Goal: Task Accomplishment & Management: Use online tool/utility

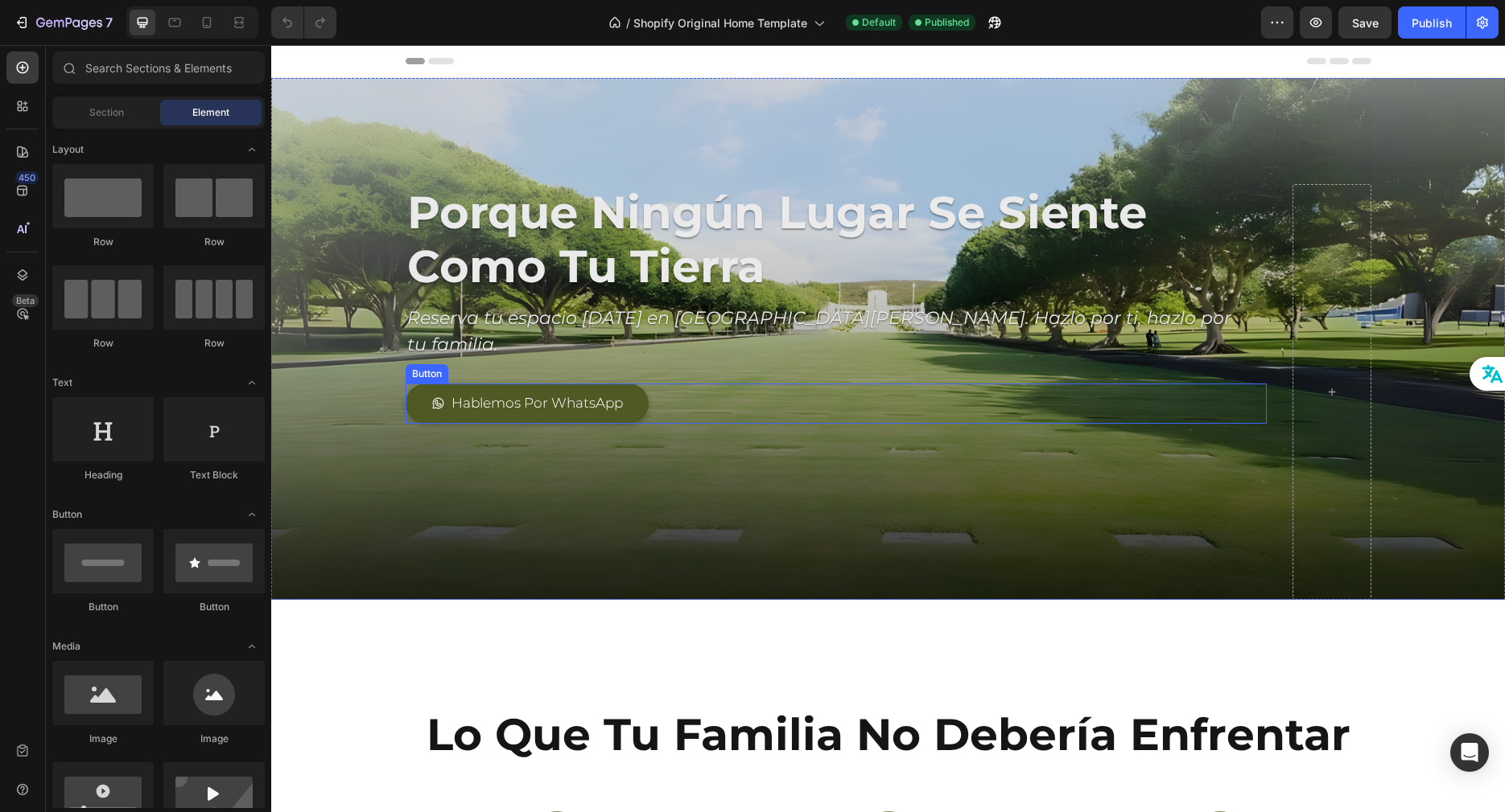
click at [621, 392] on link "Hablemos Por WhatsApp" at bounding box center [527, 403] width 243 height 40
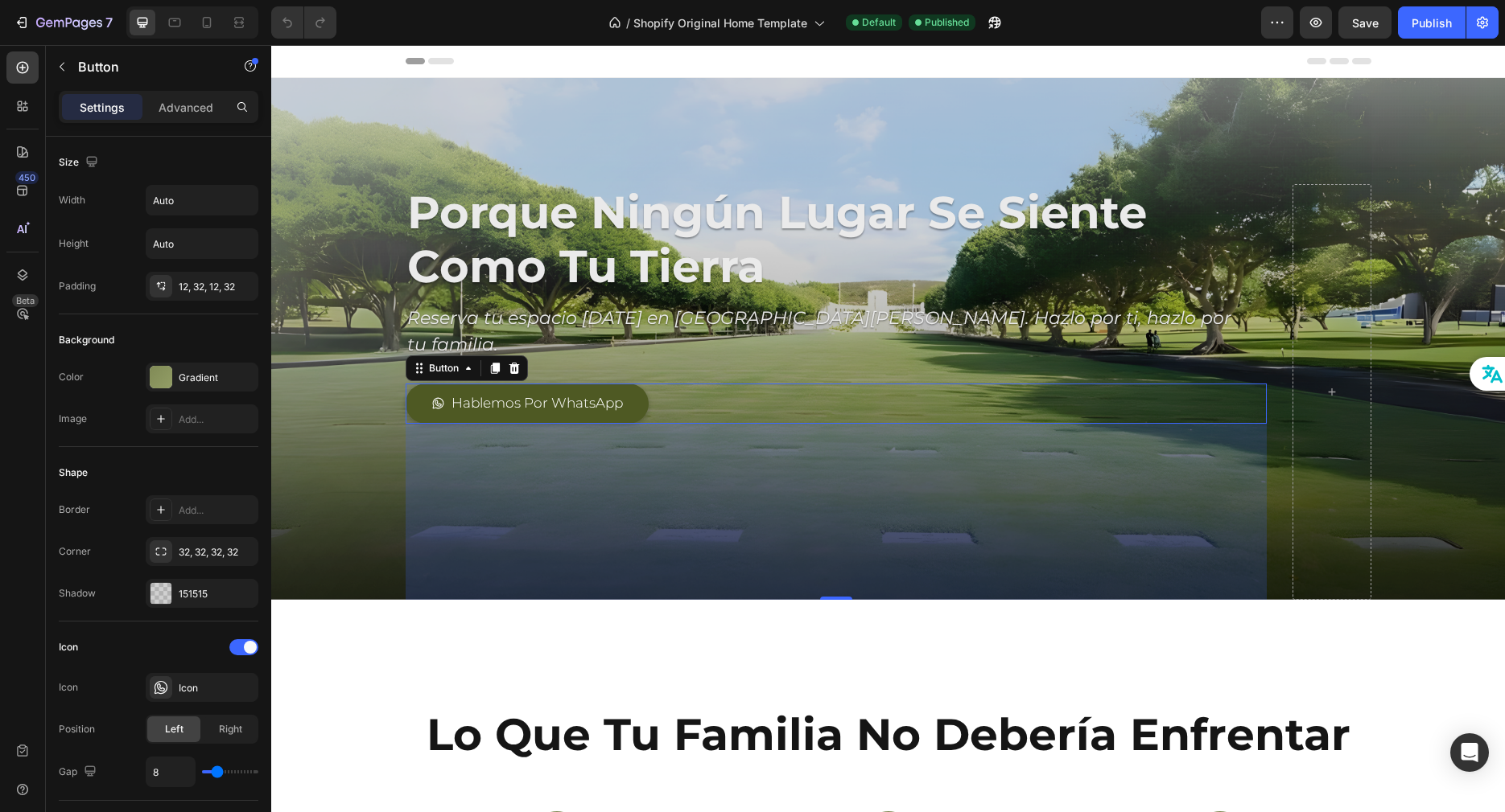
click at [557, 393] on link "Hablemos Por WhatsApp" at bounding box center [527, 403] width 243 height 40
click at [453, 388] on link "Hablemos Por WhatsApp" at bounding box center [527, 403] width 243 height 40
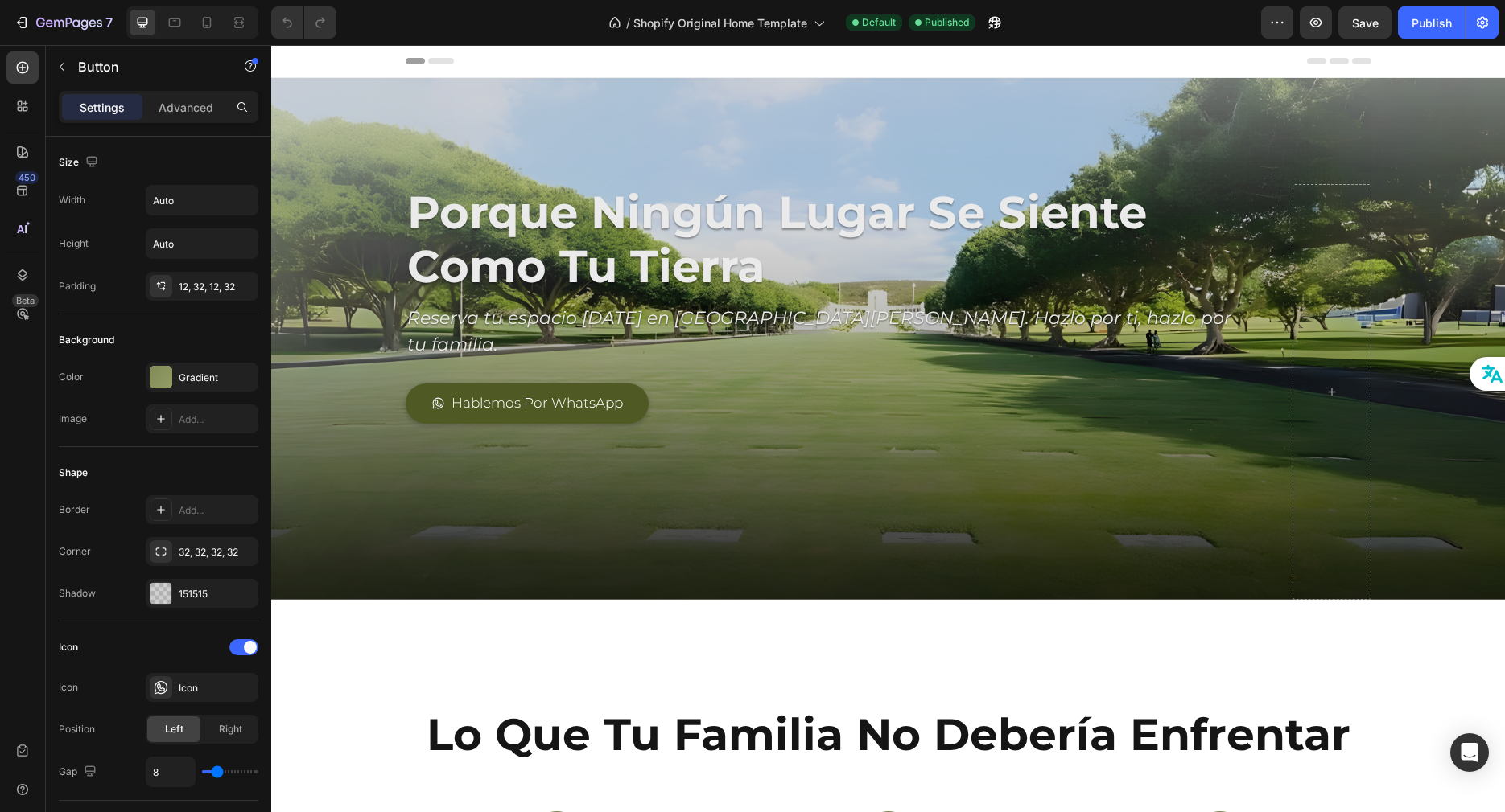
click at [496, 393] on link "Hablemos Por WhatsApp" at bounding box center [527, 403] width 243 height 40
click at [414, 399] on link "Hablemos Por WhatsApp" at bounding box center [527, 403] width 243 height 40
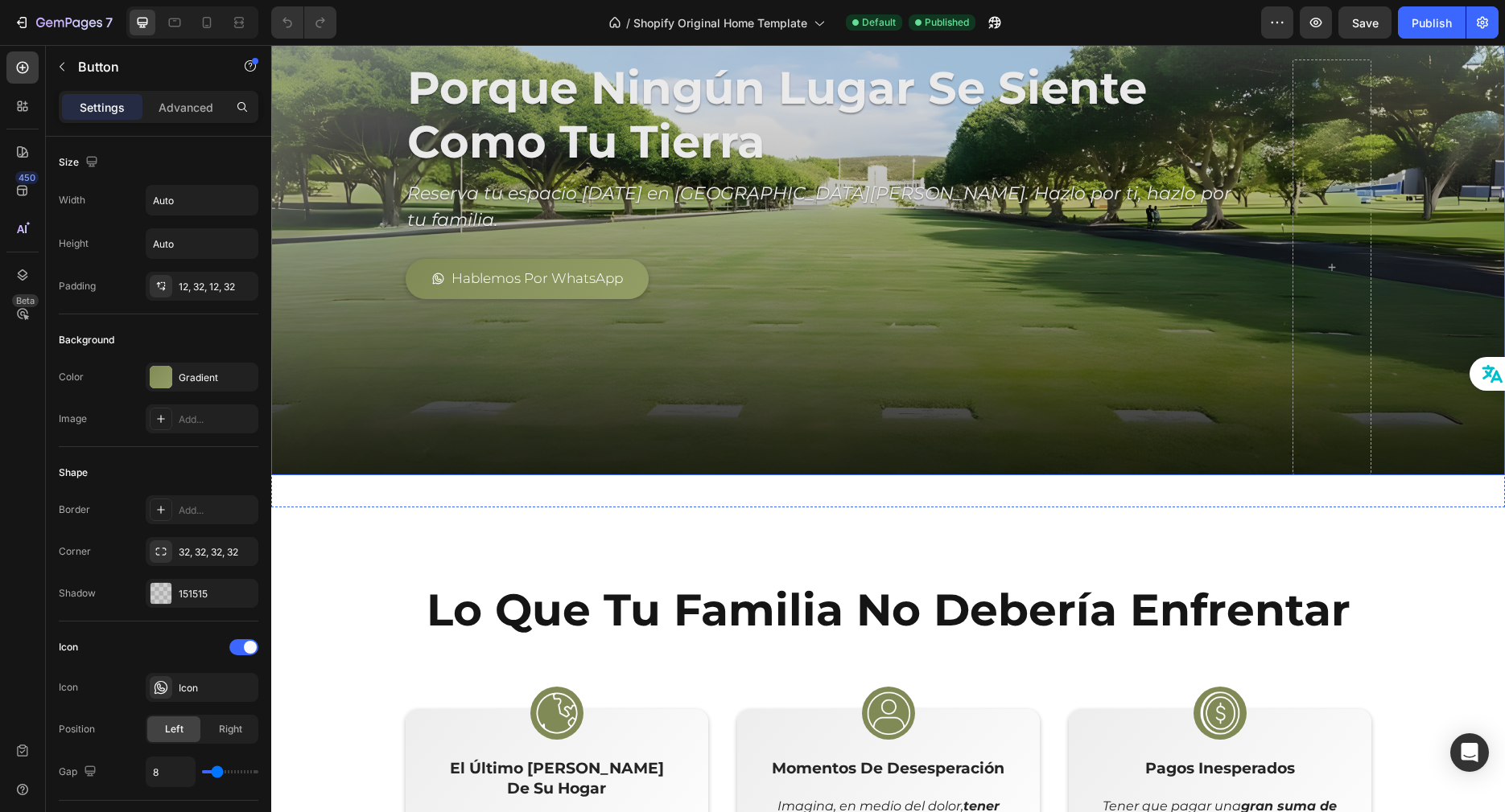
scroll to position [128, 0]
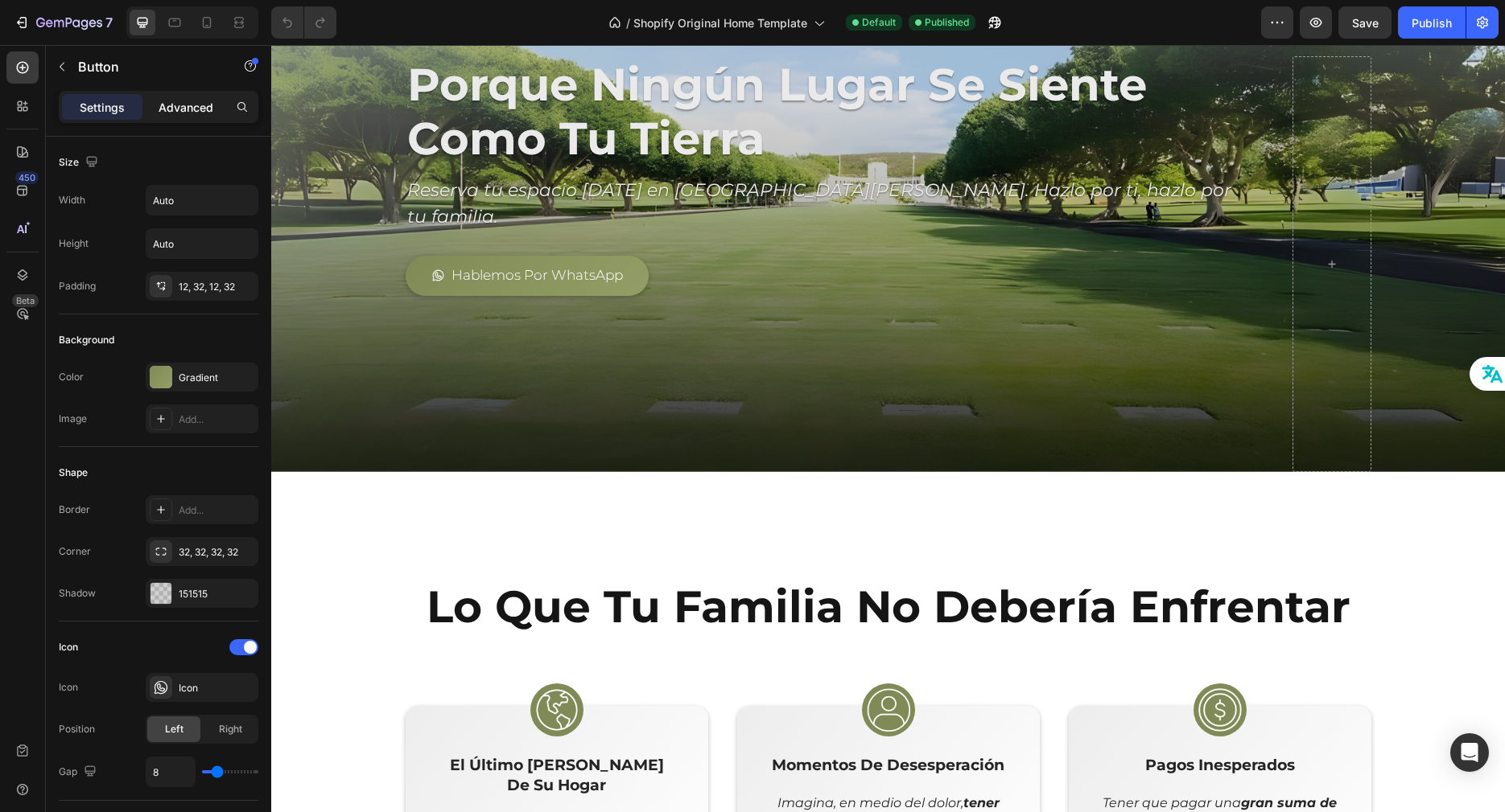
click at [172, 113] on p "Advanced" at bounding box center [186, 107] width 55 height 17
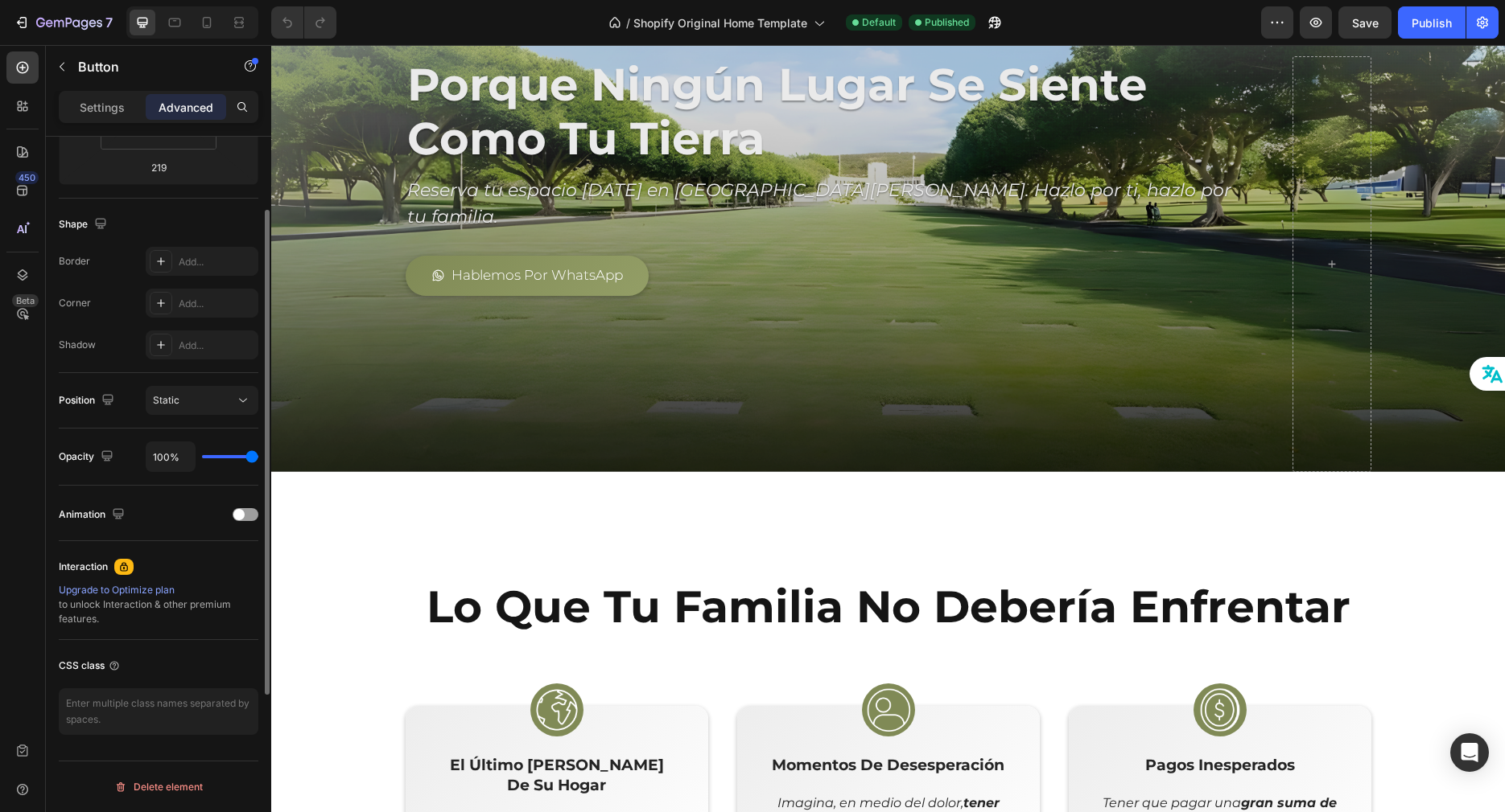
scroll to position [0, 0]
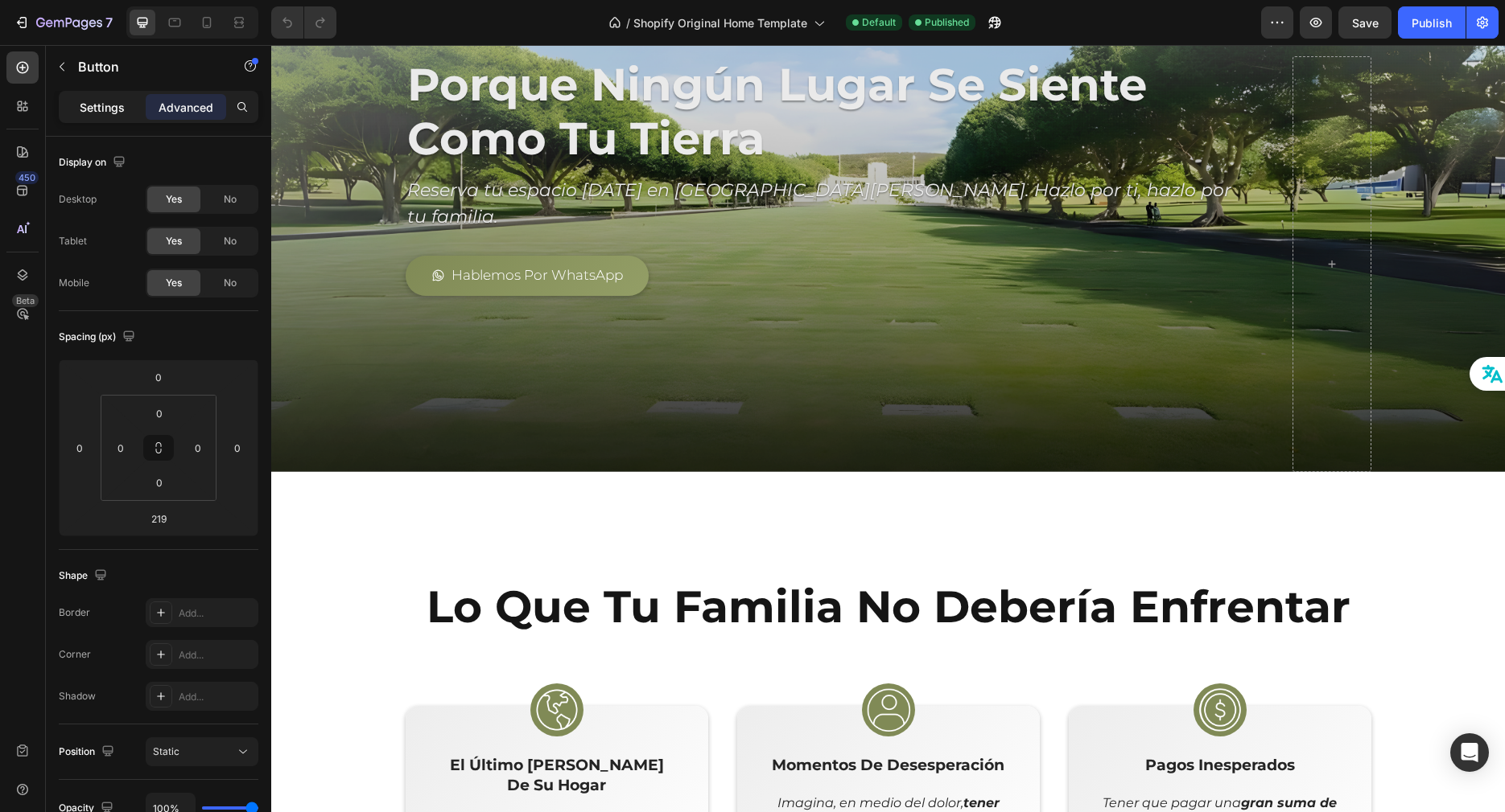
click at [114, 114] on p "Settings" at bounding box center [102, 107] width 45 height 17
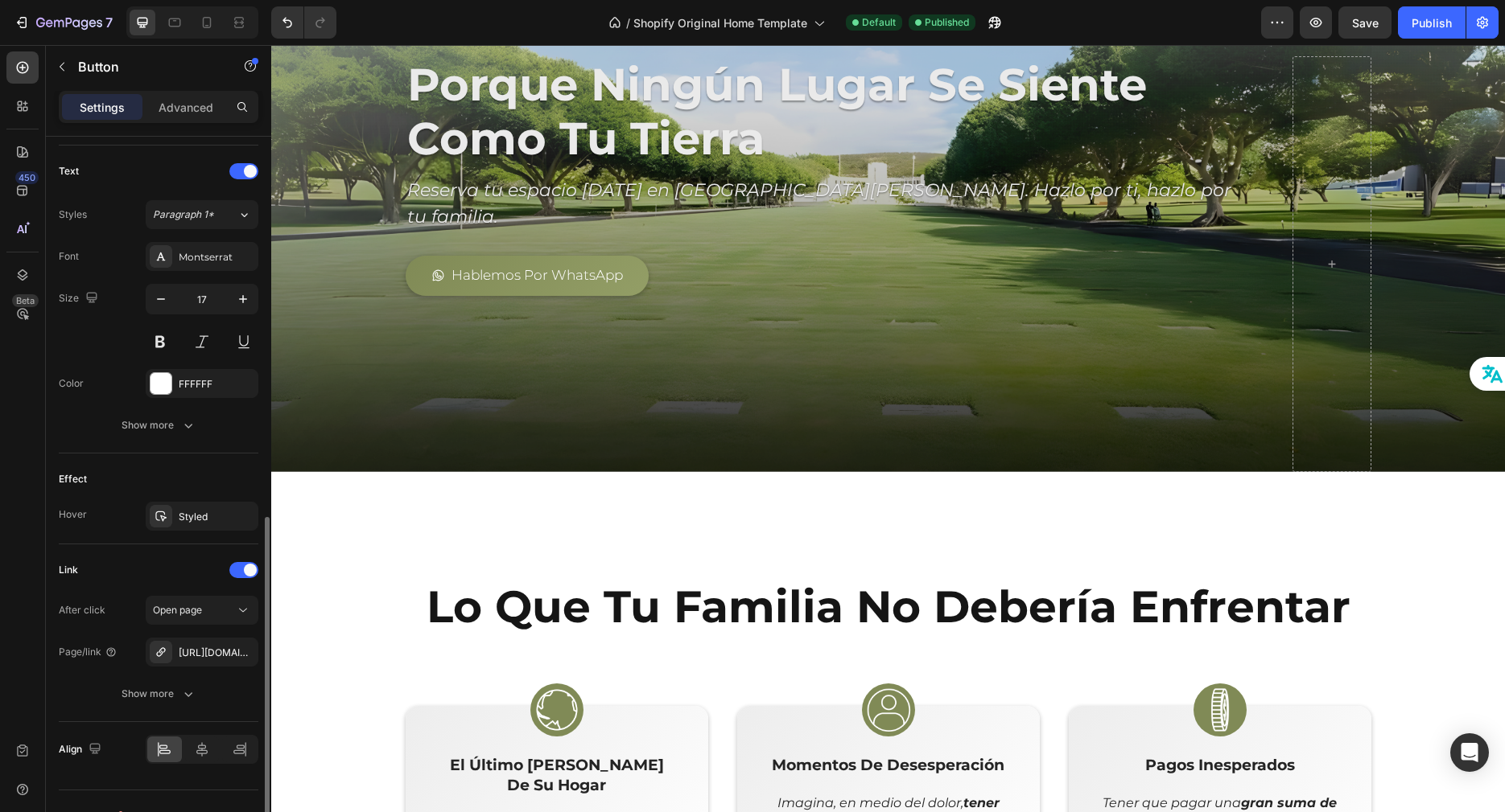
scroll to position [684, 0]
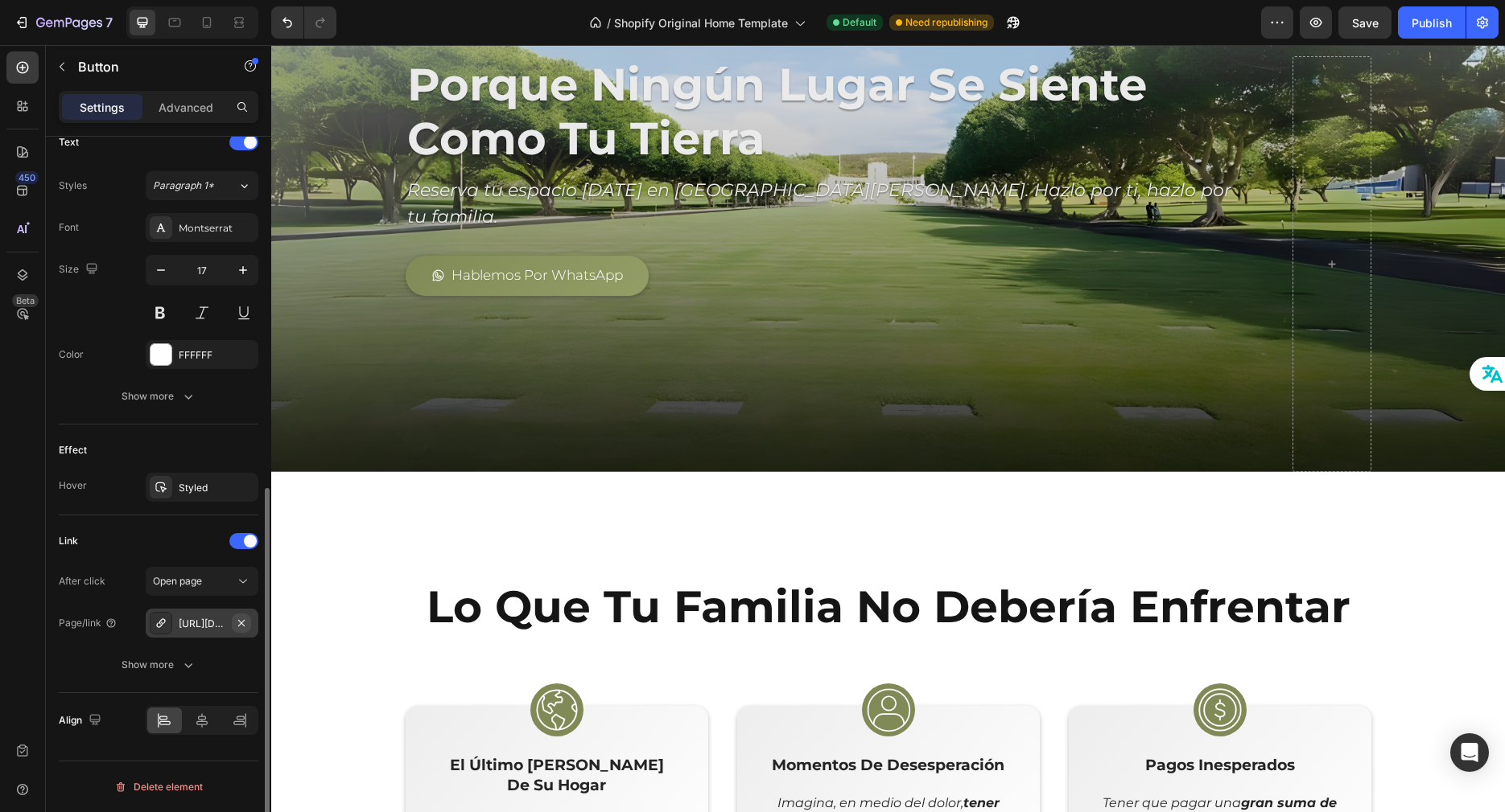
click at [241, 621] on icon "button" at bounding box center [241, 623] width 13 height 13
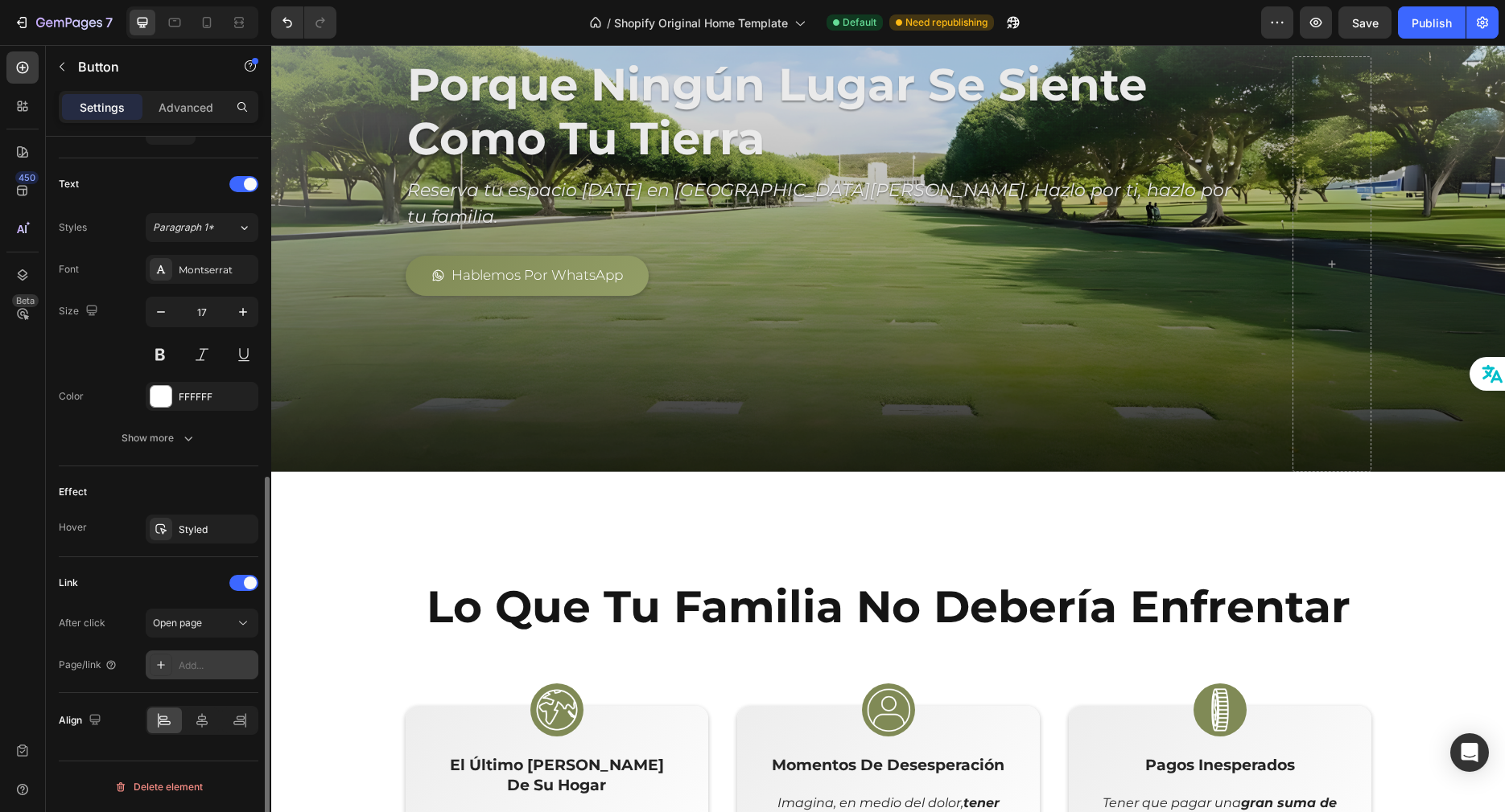
scroll to position [643, 0]
click at [204, 665] on div "Add..." at bounding box center [216, 666] width 75 height 14
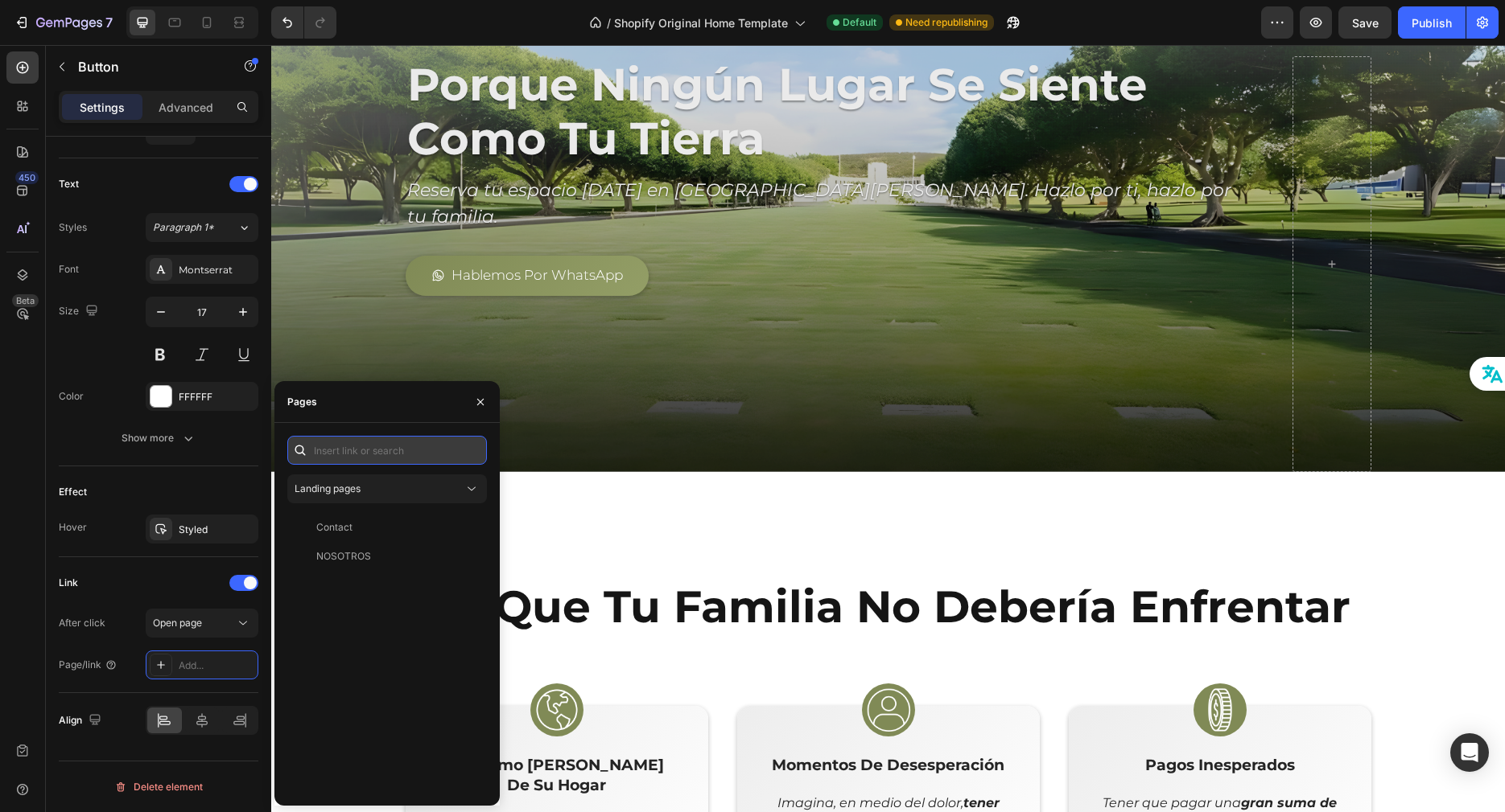
click at [355, 456] on input "text" at bounding box center [387, 450] width 200 height 29
paste input "[URL][DOMAIN_NAME]"
type input "[URL][DOMAIN_NAME]"
click at [483, 404] on icon "button" at bounding box center [480, 402] width 13 height 13
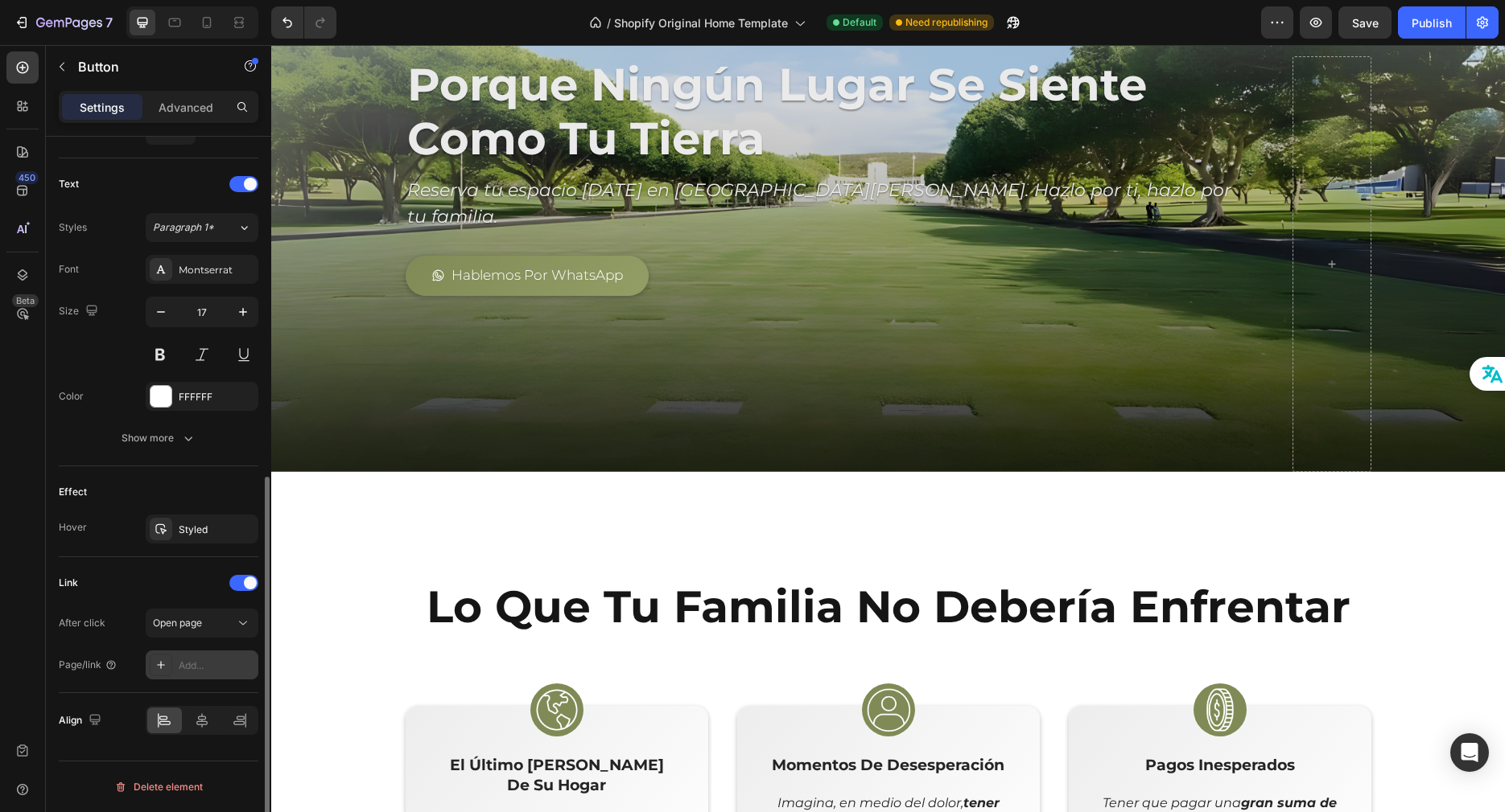
click at [161, 662] on icon at bounding box center [161, 665] width 13 height 13
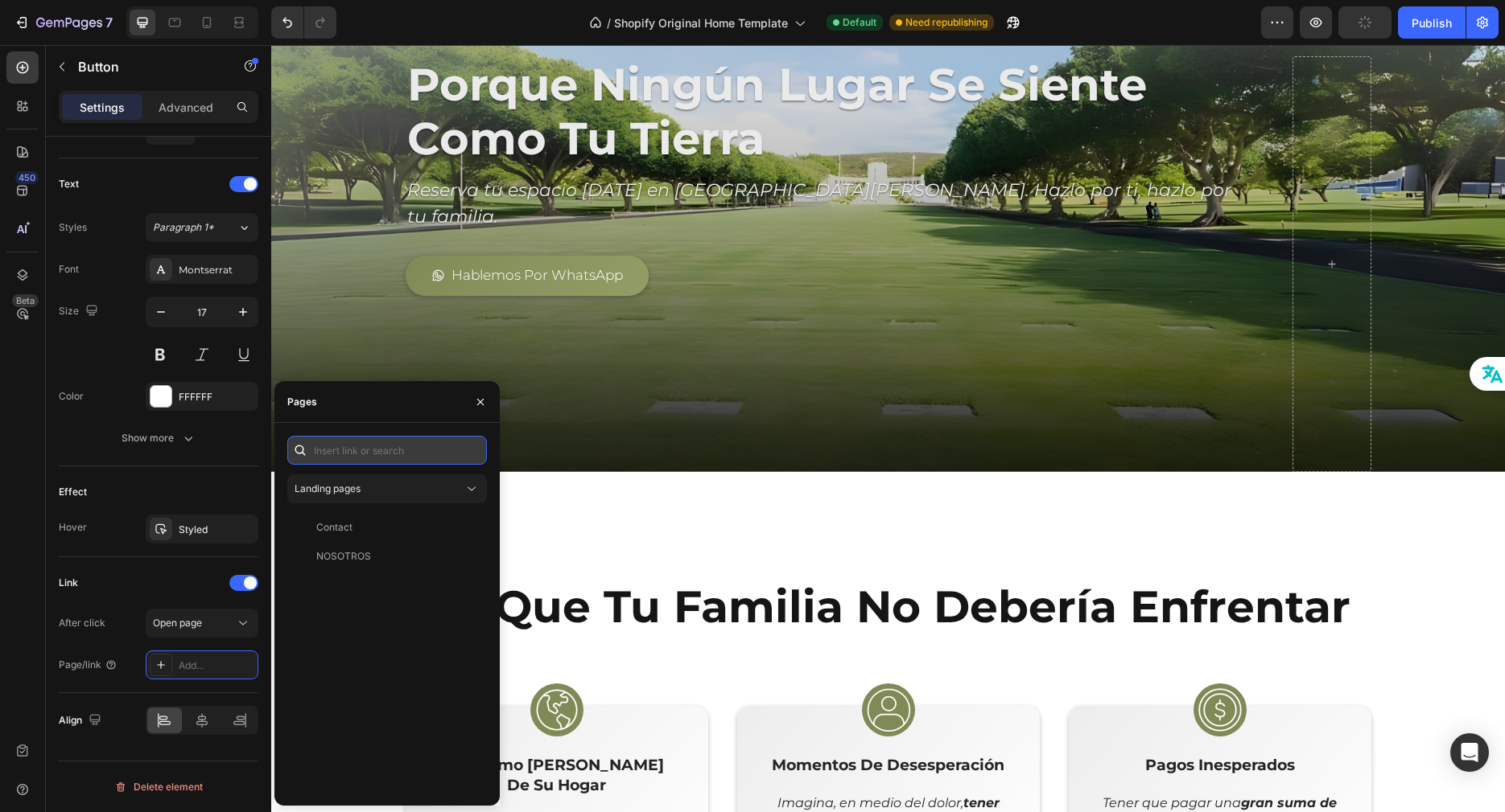
click at [366, 451] on input "text" at bounding box center [387, 450] width 200 height 29
paste input "[URL][DOMAIN_NAME]"
type input "[URL][DOMAIN_NAME]"
click at [418, 489] on div "[URL][DOMAIN_NAME]" at bounding box center [383, 488] width 180 height 14
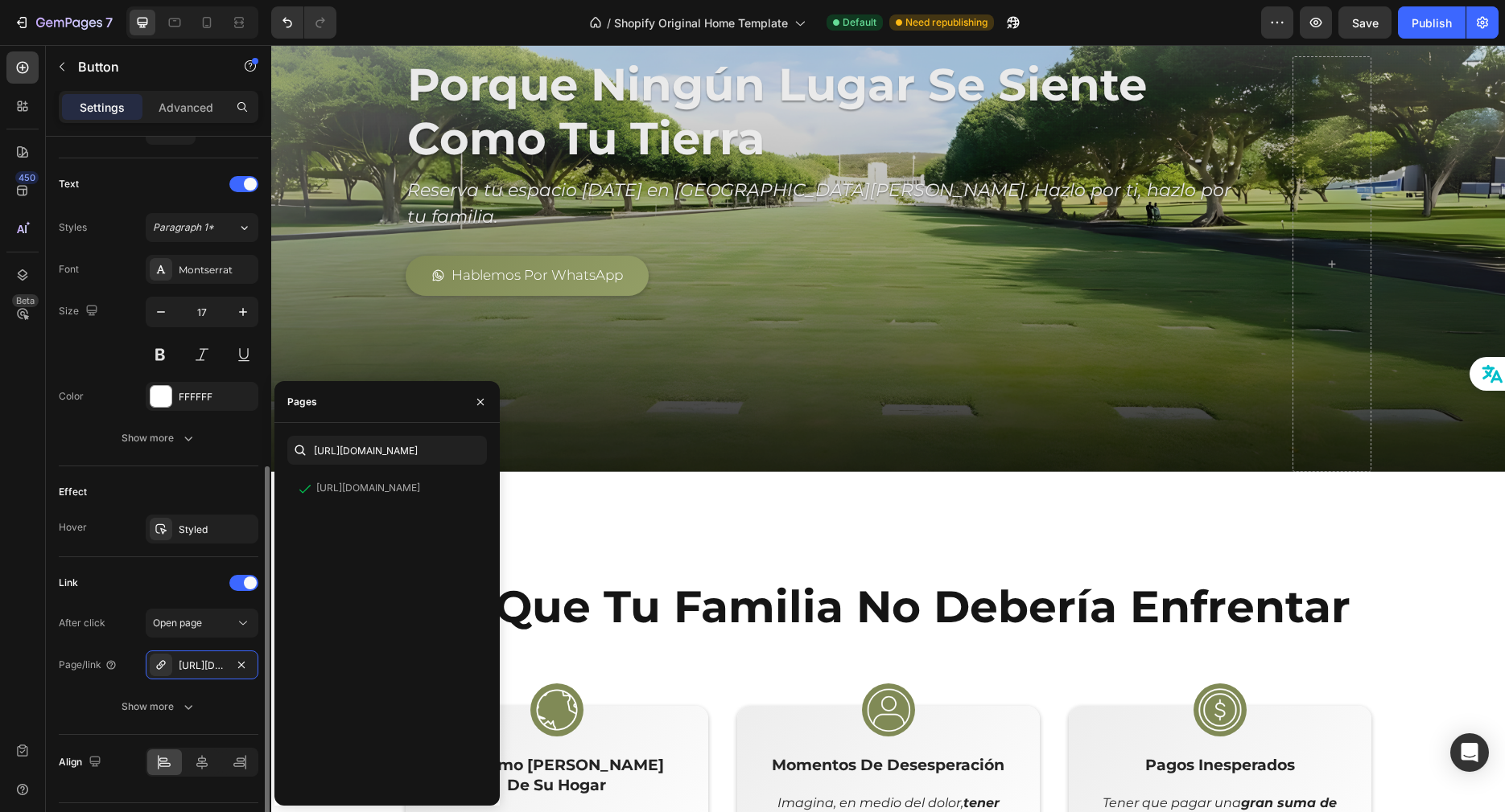
click at [162, 599] on div "Link After click Open page Page/link [URL][DOMAIN_NAME] Show more" at bounding box center [158, 645] width 200 height 152
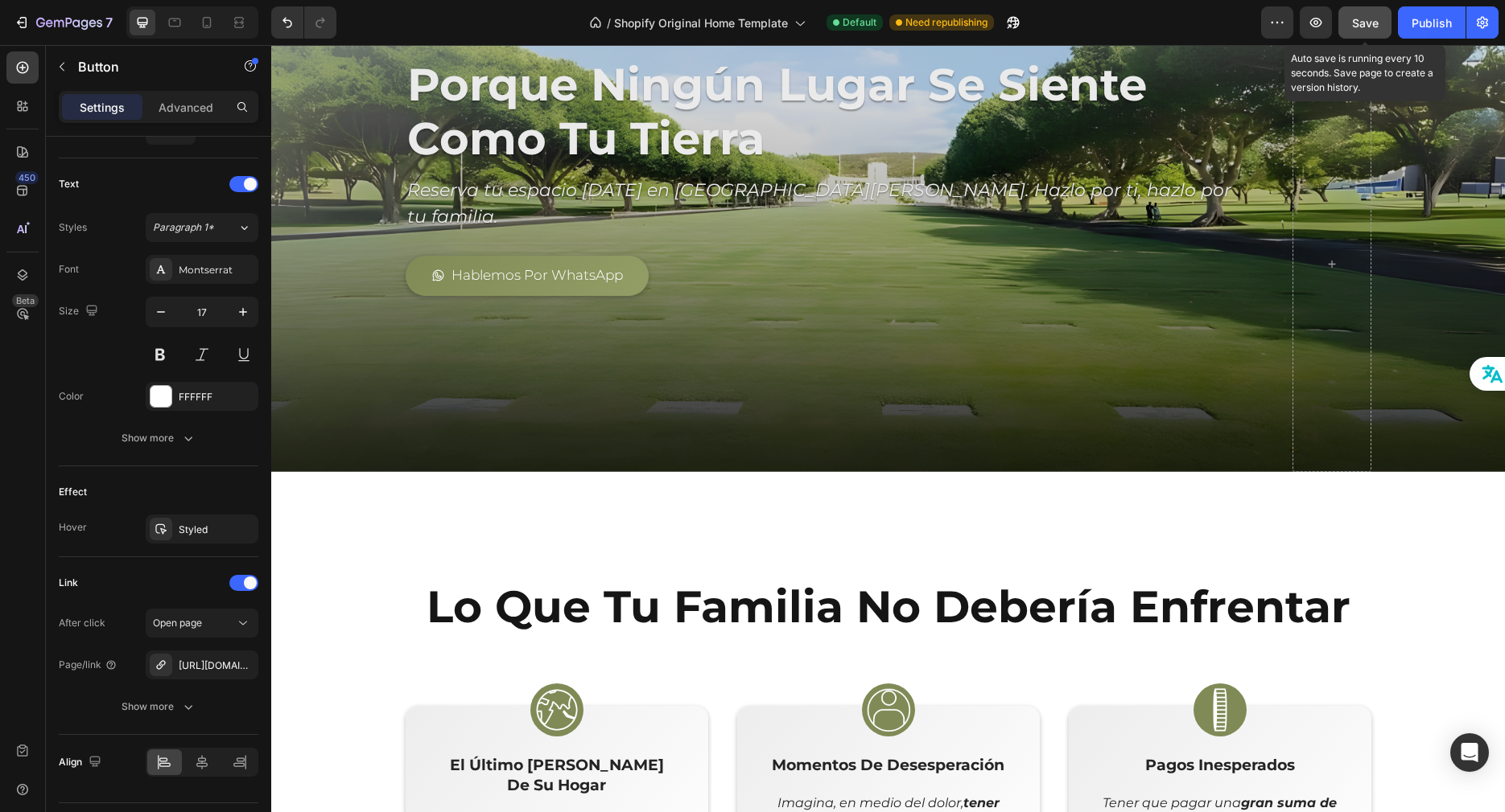
click at [1366, 22] on span "Save" at bounding box center [1365, 22] width 27 height 13
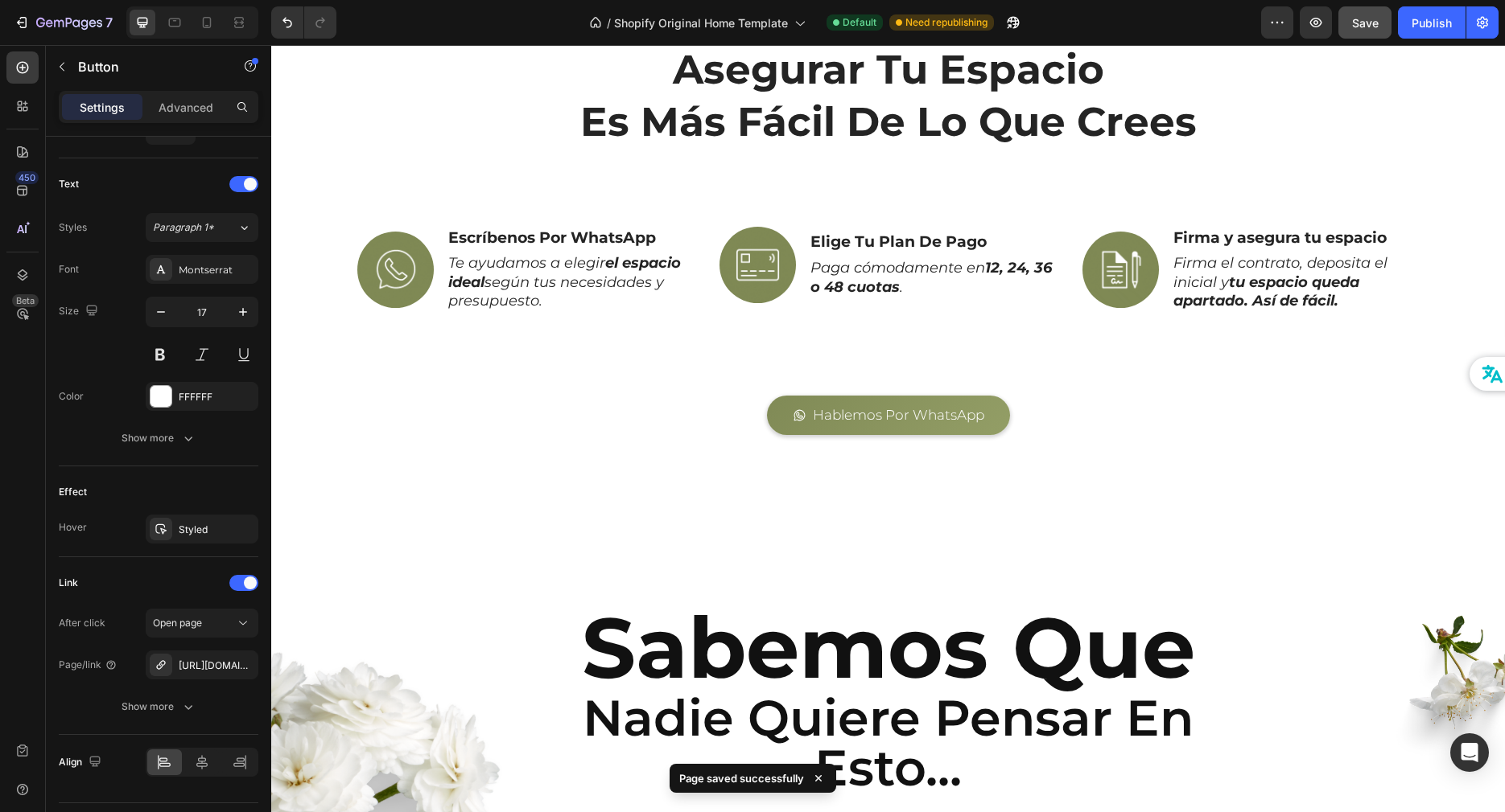
scroll to position [2612, 0]
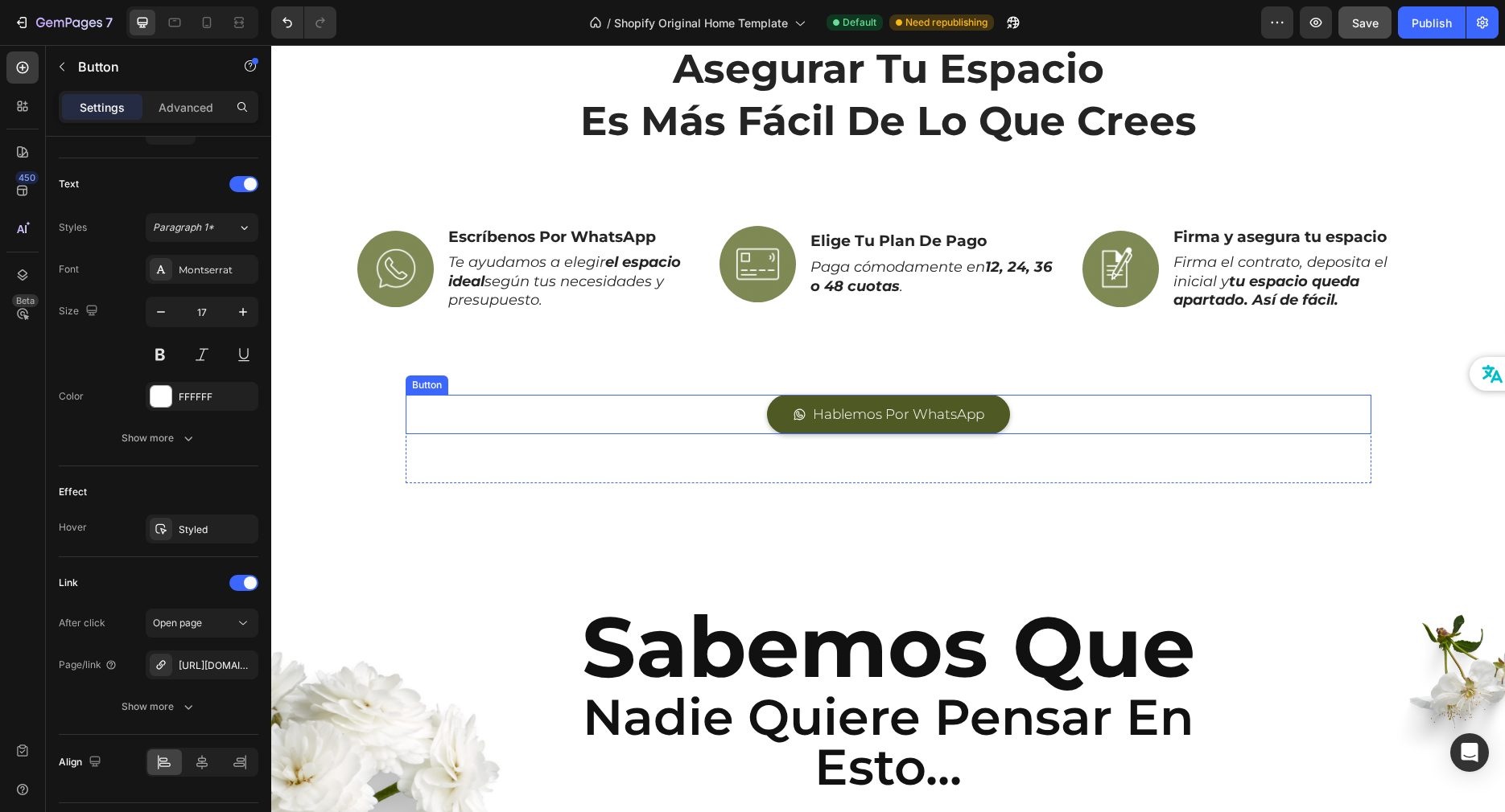
click at [875, 400] on link "Hablemos Por WhatsApp" at bounding box center [889, 415] width 243 height 40
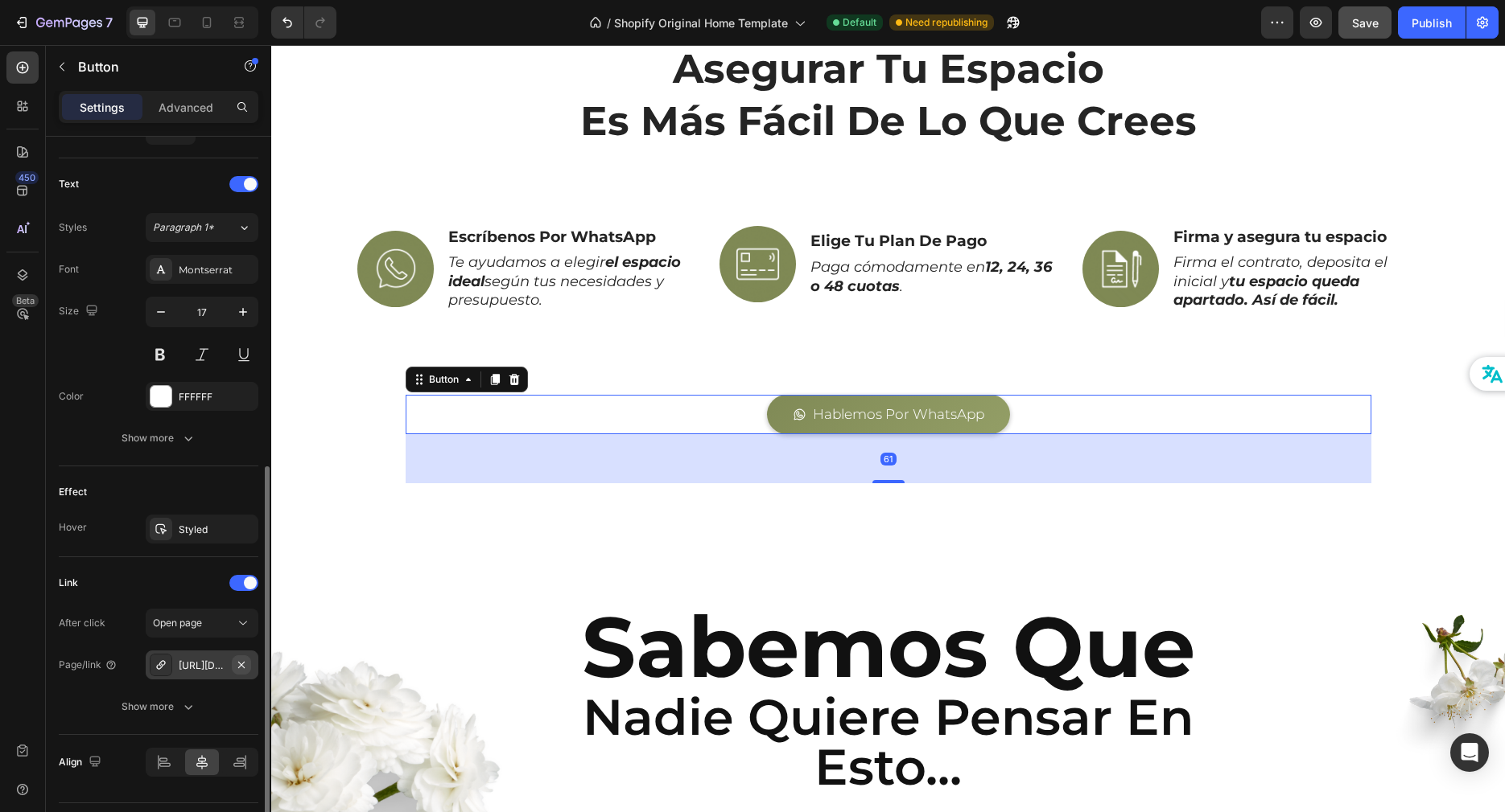
click at [244, 660] on icon "button" at bounding box center [241, 665] width 13 height 13
click at [210, 663] on div "Add..." at bounding box center [216, 666] width 75 height 14
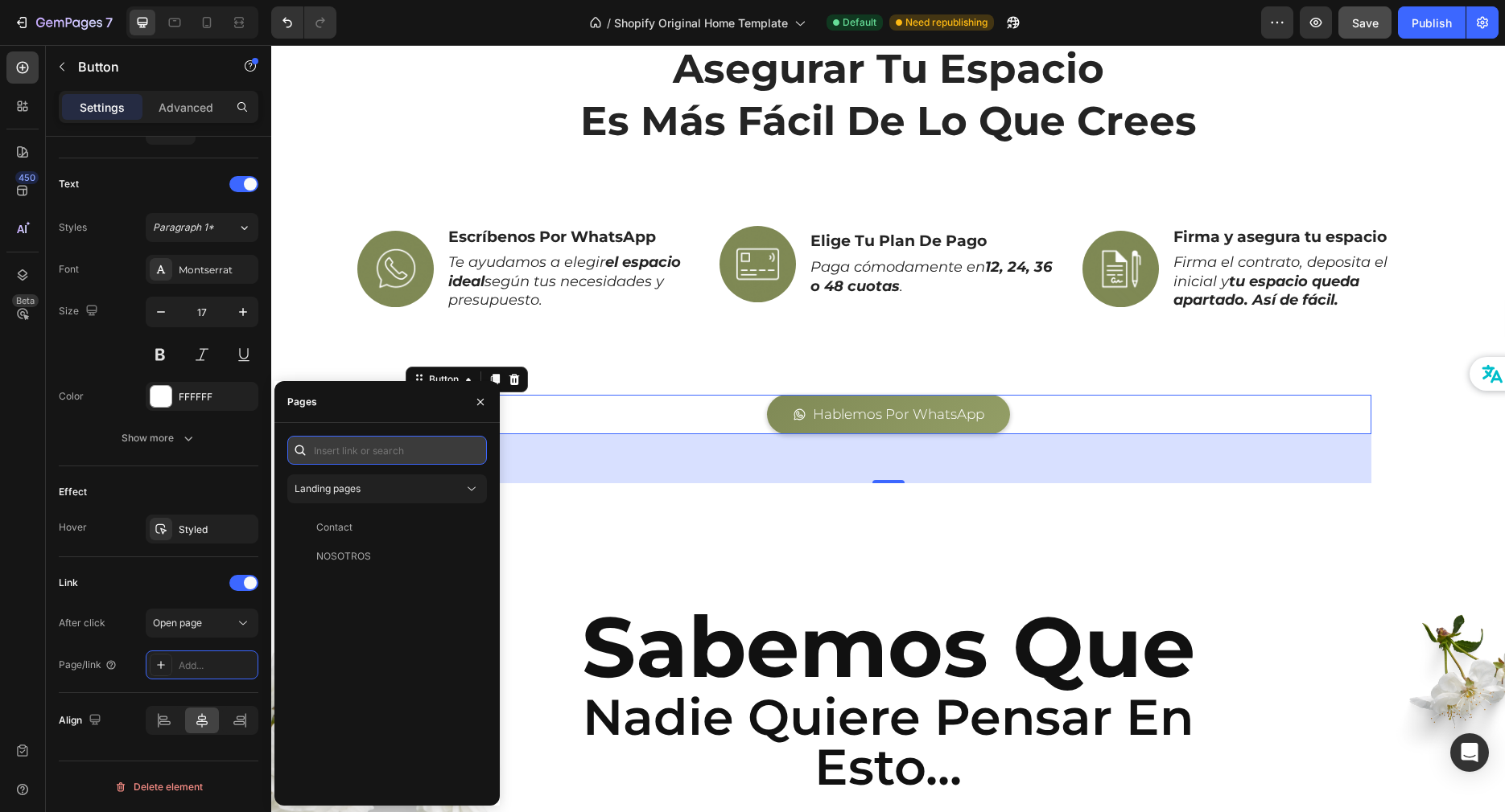
click at [344, 453] on input "text" at bounding box center [387, 450] width 200 height 29
paste input "[URL][DOMAIN_NAME]"
type input "[URL][DOMAIN_NAME]"
click at [402, 490] on div "[URL][DOMAIN_NAME]" at bounding box center [368, 488] width 104 height 14
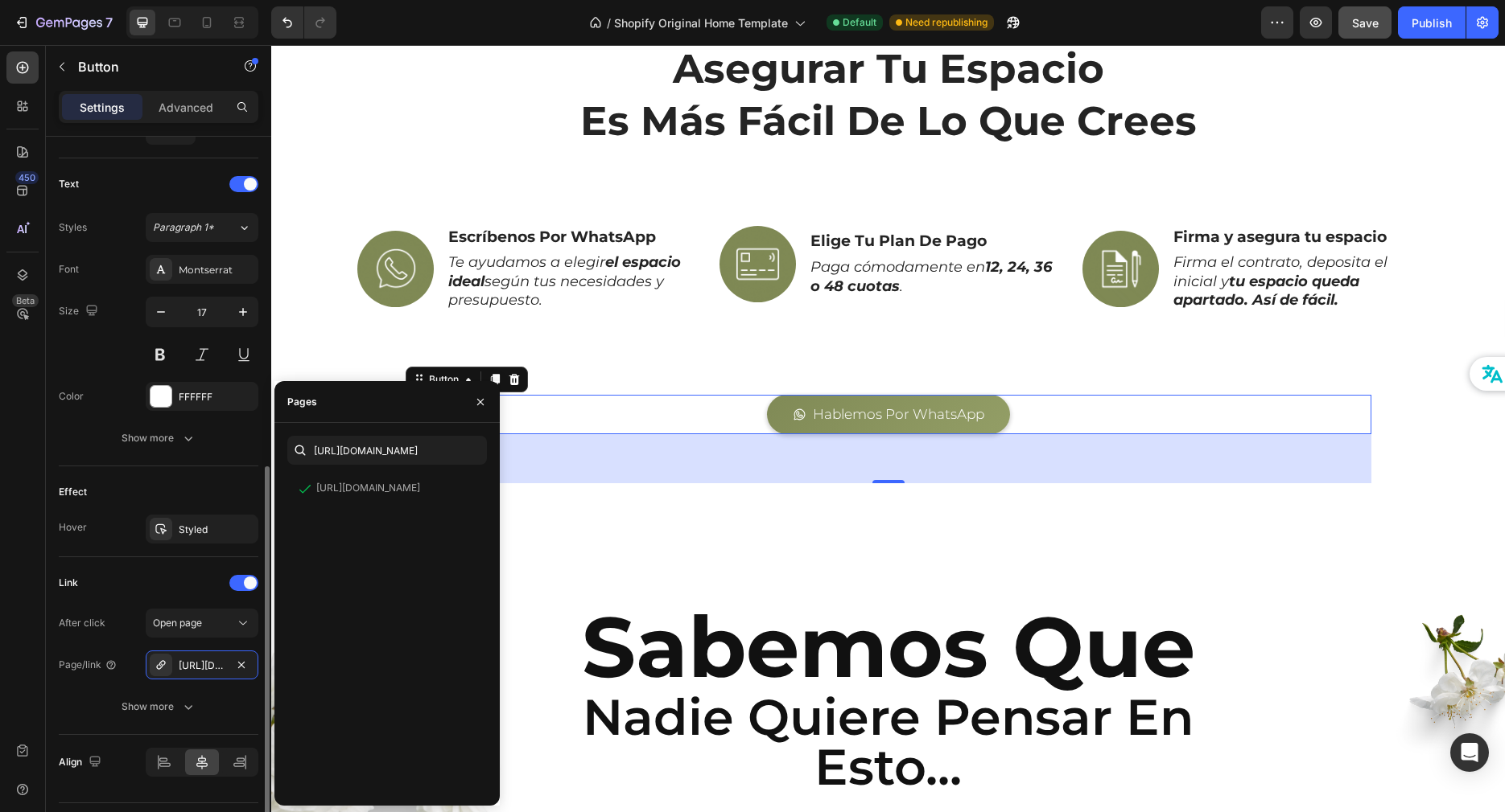
click at [171, 594] on div "Link" at bounding box center [158, 582] width 200 height 26
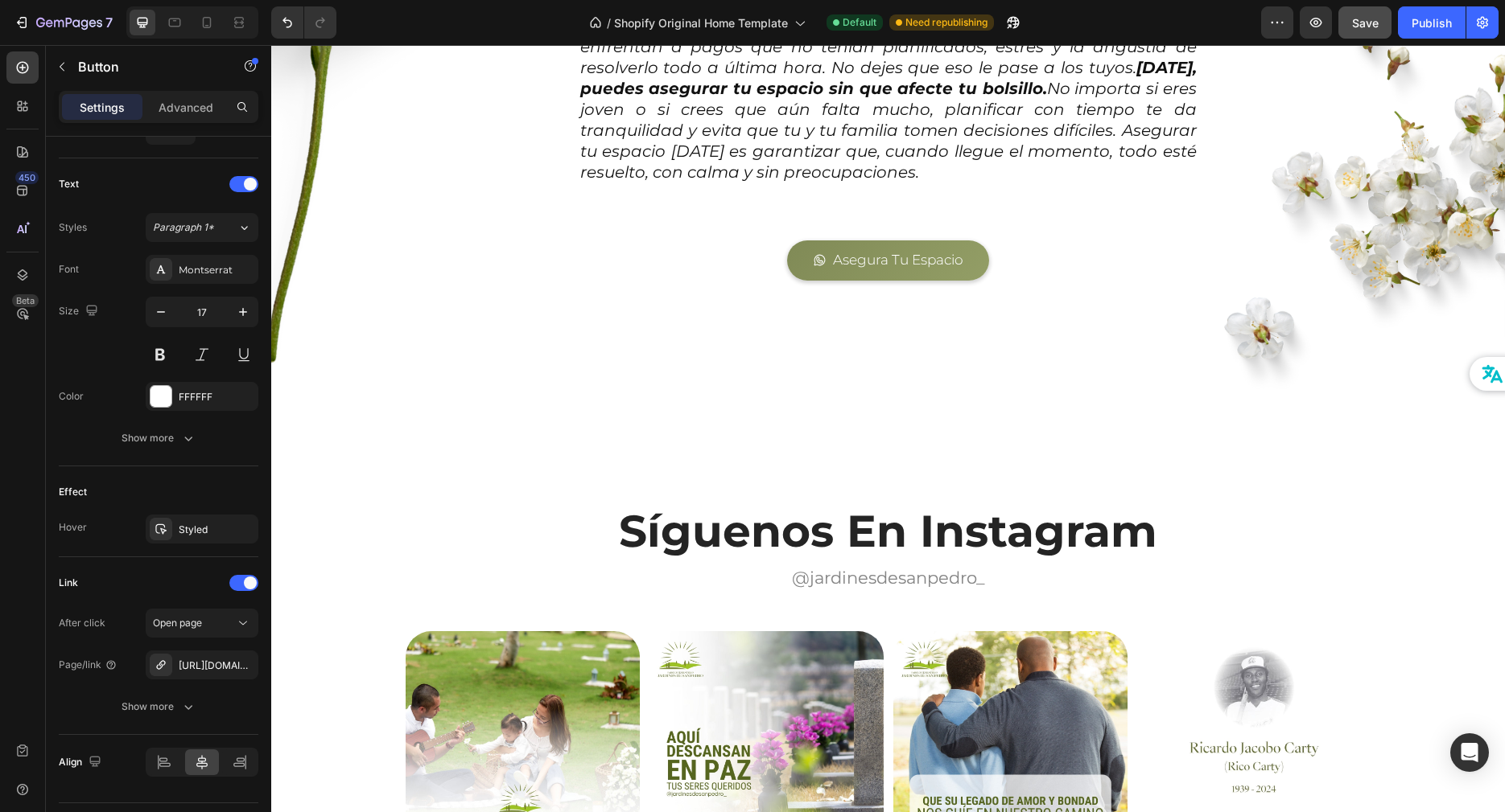
scroll to position [3458, 0]
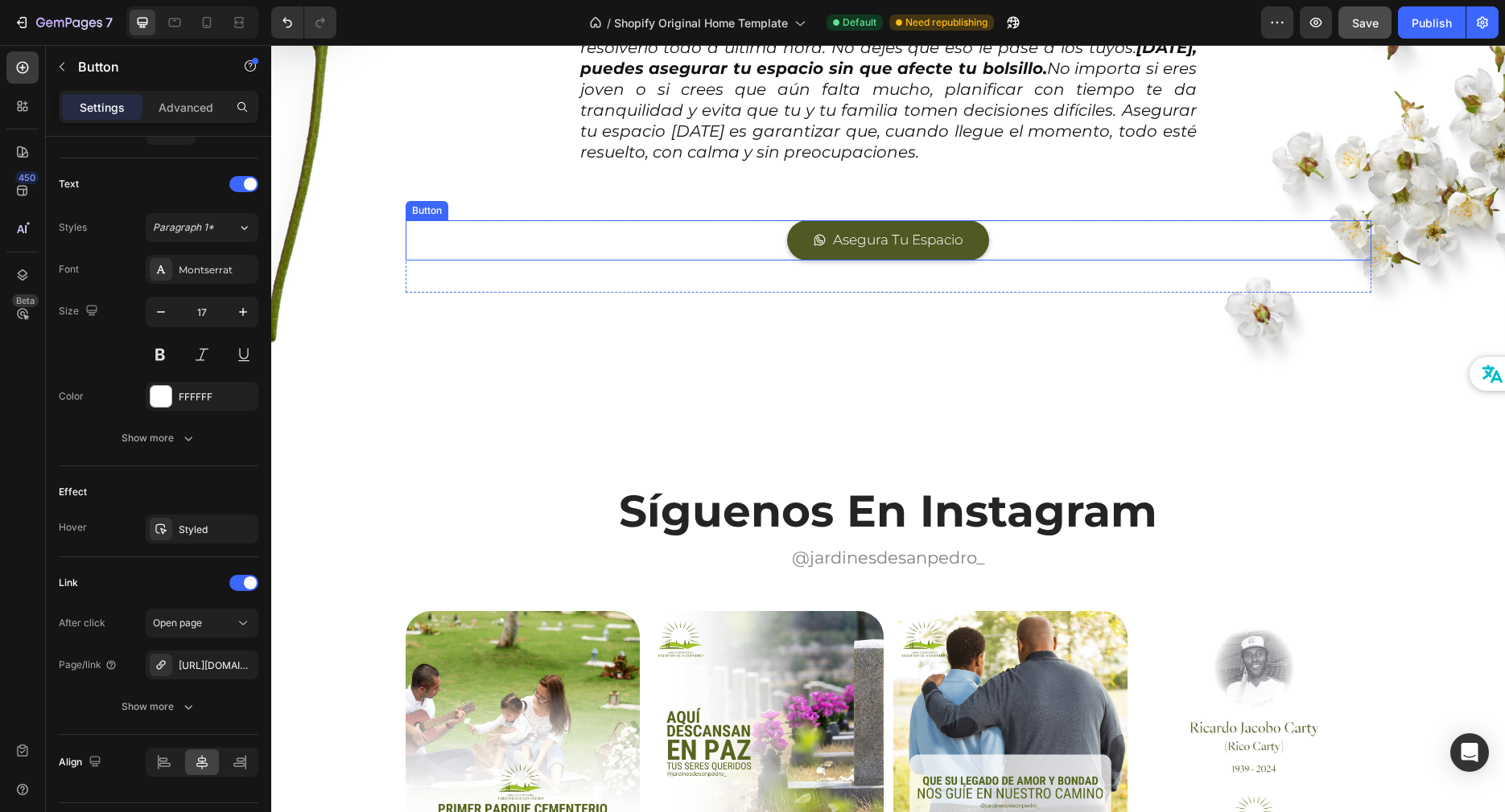
click at [967, 230] on link "Asegura Tu Espacio" at bounding box center [888, 240] width 202 height 40
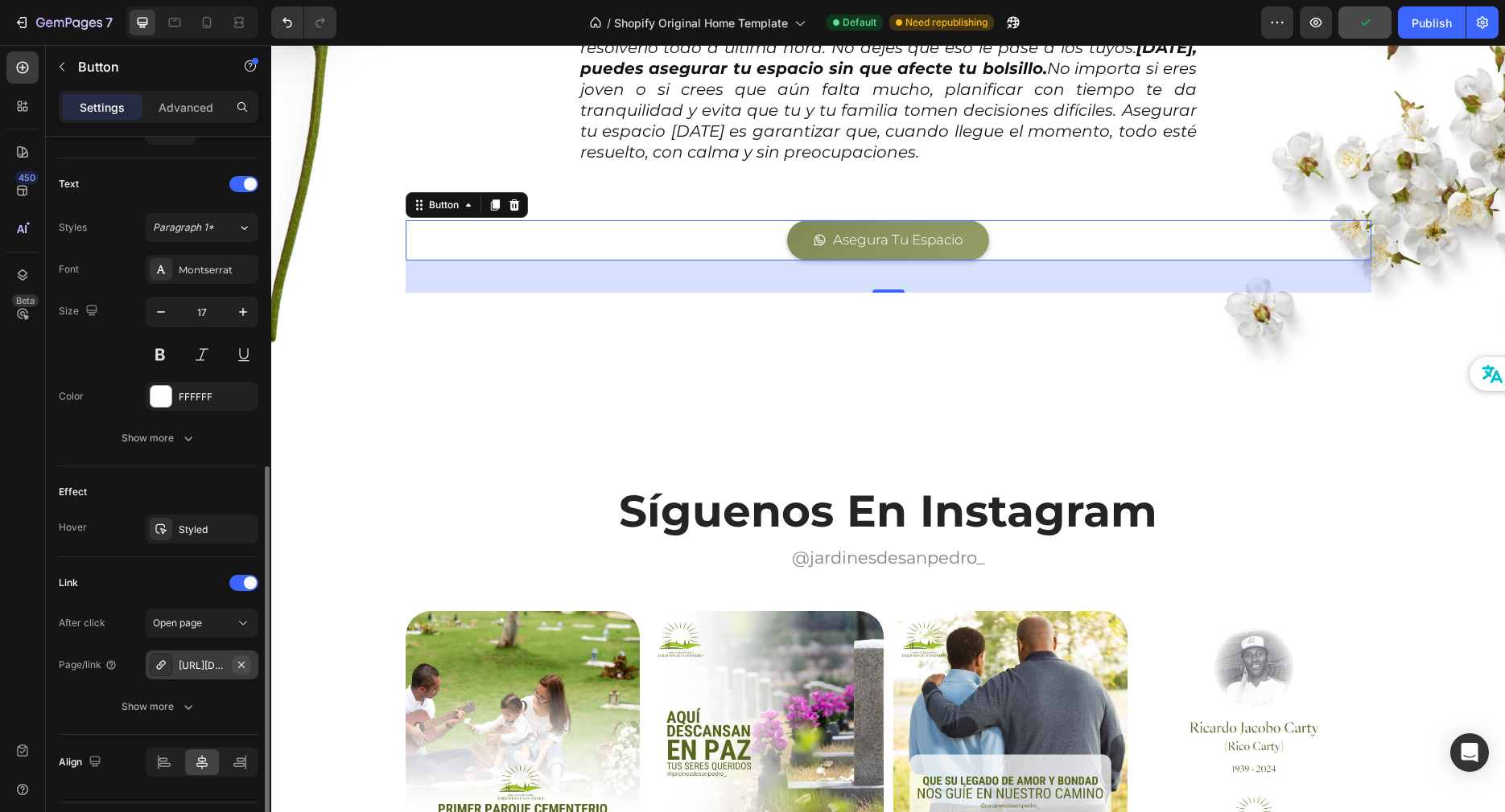
click at [239, 664] on icon "button" at bounding box center [241, 665] width 13 height 13
click at [220, 660] on div "Add..." at bounding box center [216, 666] width 75 height 14
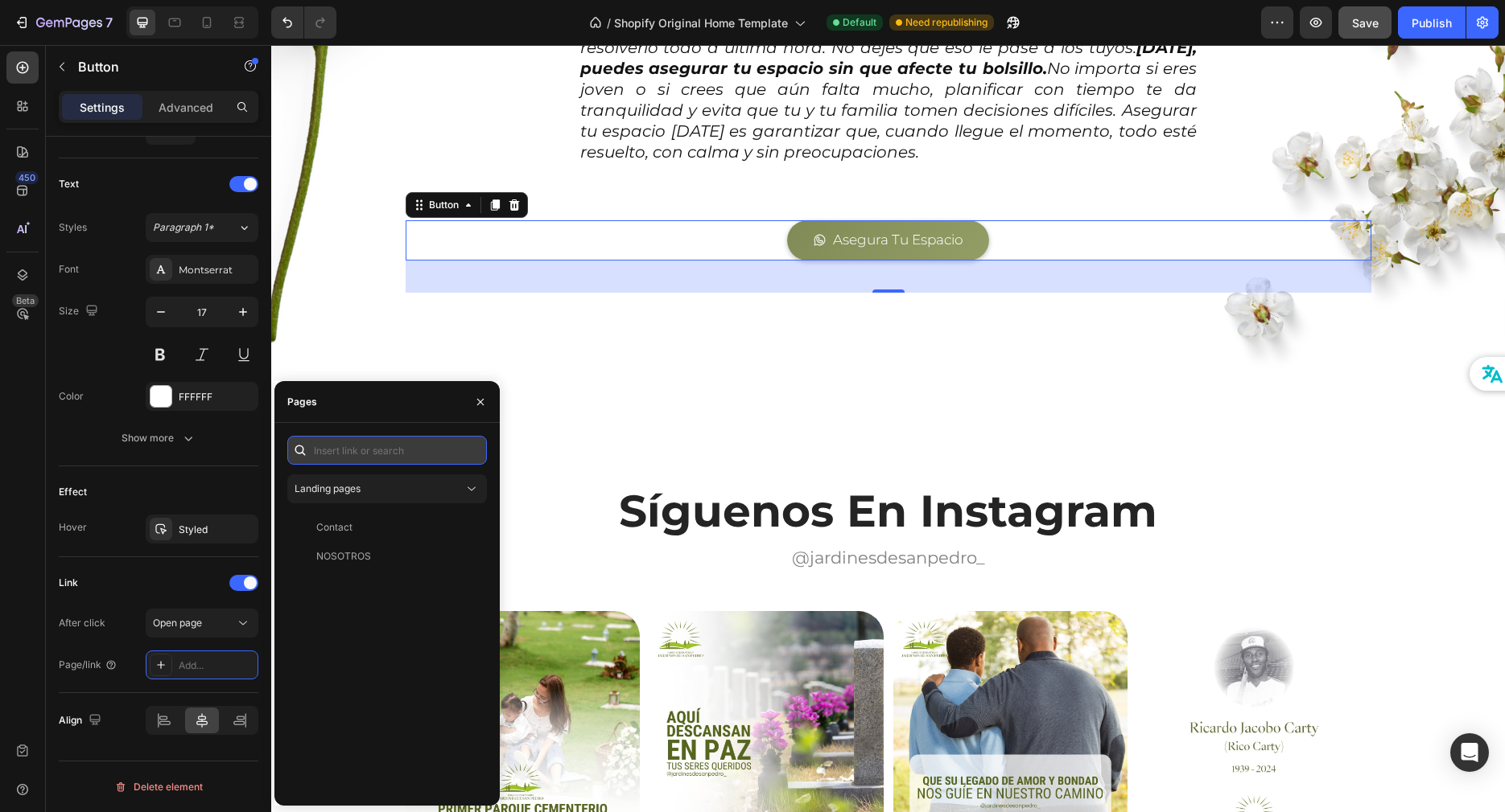
click at [364, 447] on input "text" at bounding box center [387, 450] width 200 height 29
paste input "[URL][DOMAIN_NAME]"
type input "[URL][DOMAIN_NAME]"
click at [417, 503] on div "[URL][DOMAIN_NAME] View" at bounding box center [384, 488] width 193 height 29
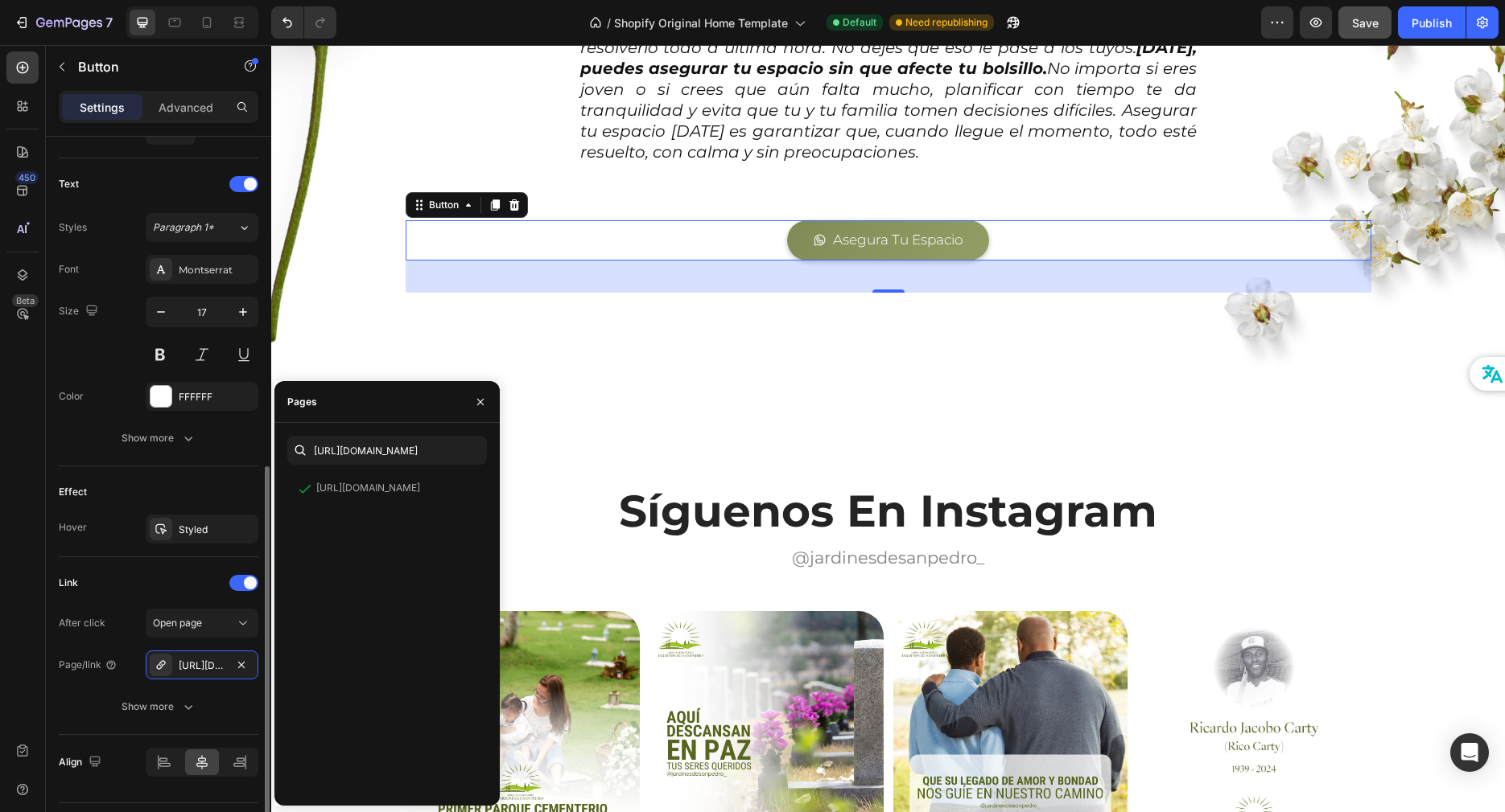
click at [120, 595] on div "Link" at bounding box center [158, 582] width 200 height 26
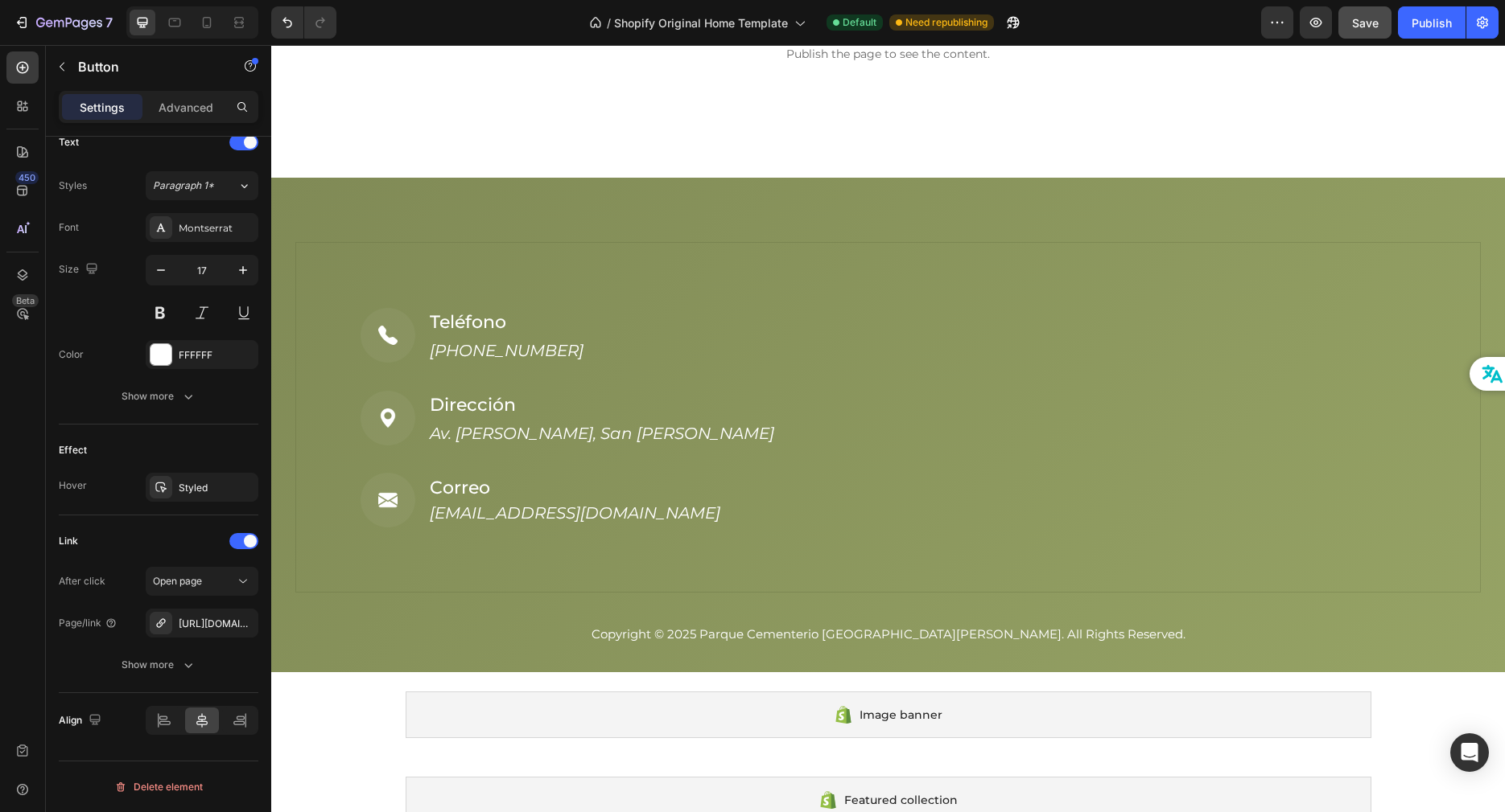
scroll to position [4710, 0]
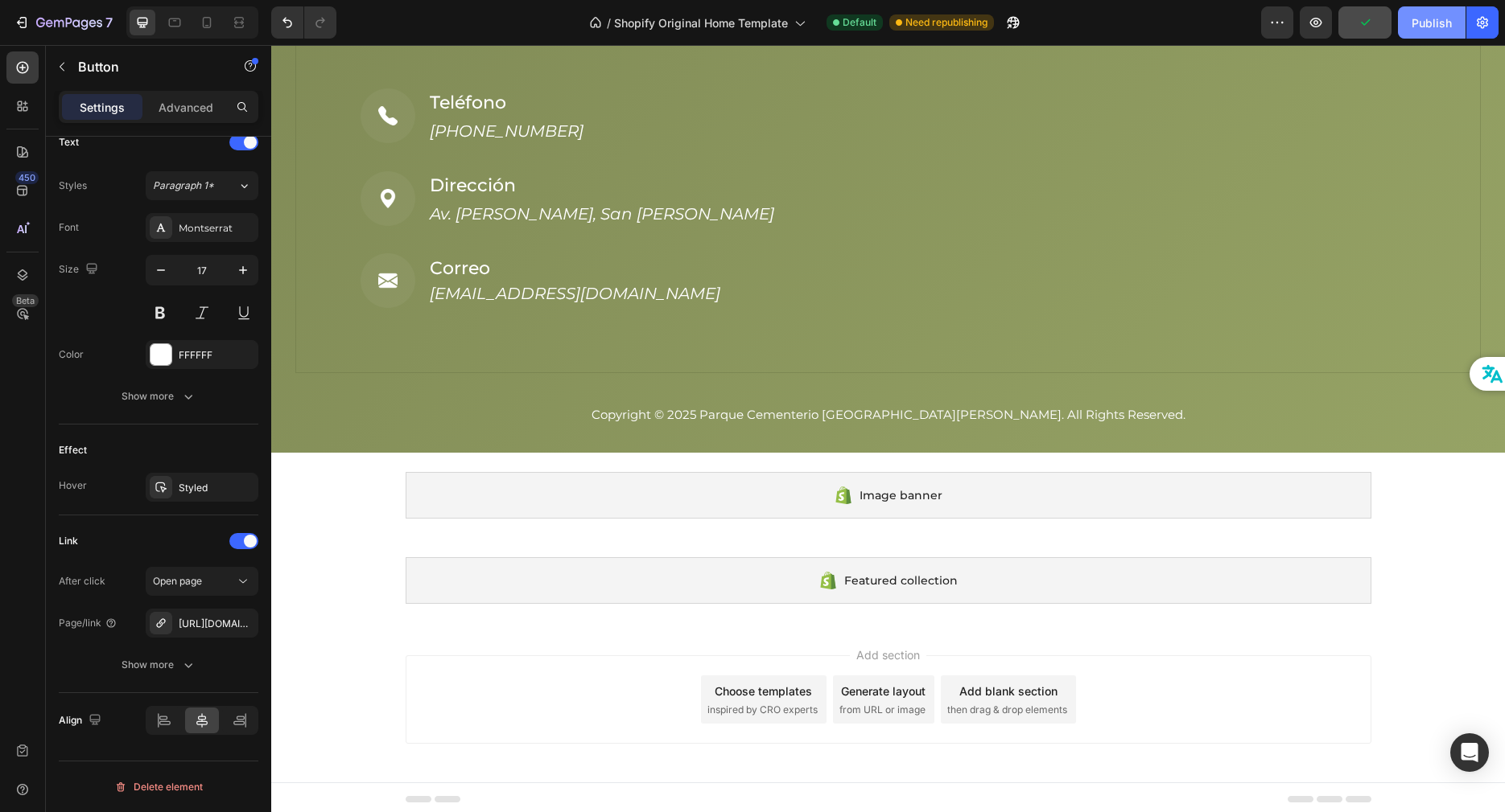
click at [1421, 14] on div "Publish" at bounding box center [1431, 22] width 40 height 17
click at [1322, 25] on icon "button" at bounding box center [1315, 22] width 16 height 16
